Goal: Entertainment & Leisure: Consume media (video, audio)

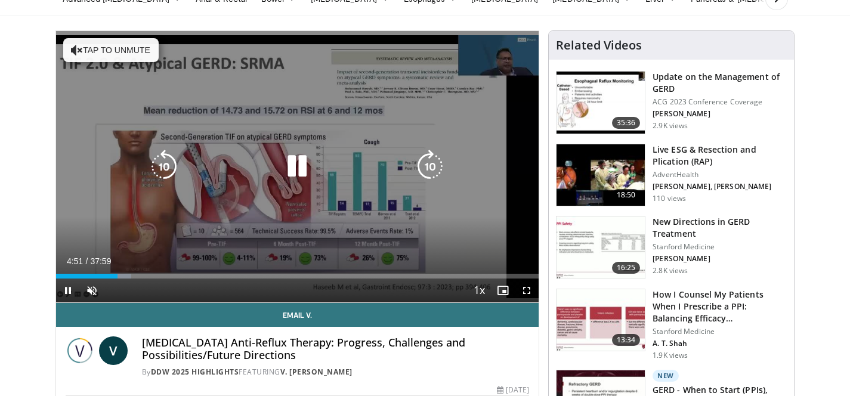
click at [294, 165] on icon "Video Player" at bounding box center [296, 166] width 33 height 33
